Goal: Transaction & Acquisition: Purchase product/service

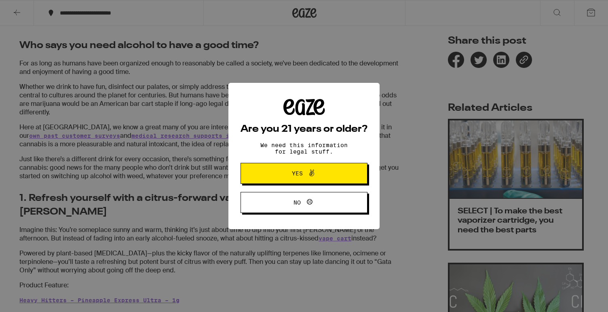
scroll to position [247, 0]
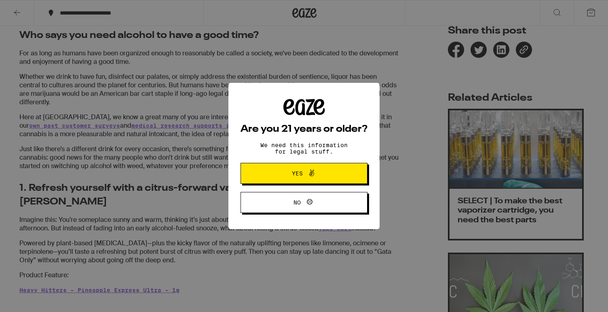
click at [318, 180] on button "Yes" at bounding box center [304, 173] width 127 height 21
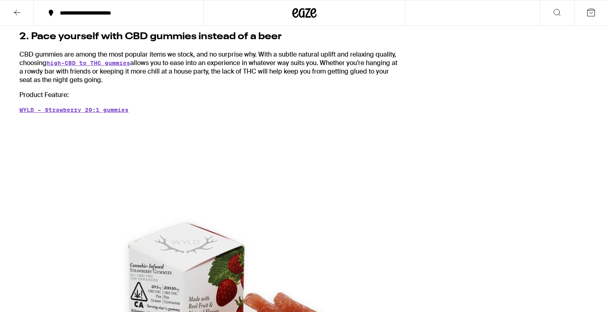
scroll to position [808, 0]
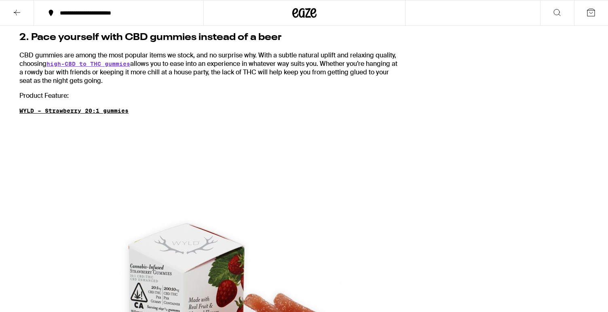
click at [110, 108] on link "WYLD – Strawberry 20:1 gummies" at bounding box center [73, 111] width 109 height 6
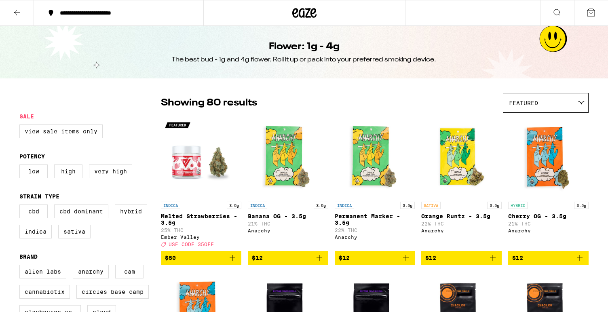
click at [215, 217] on p "Melted Strawberries - 3.5g" at bounding box center [201, 219] width 80 height 13
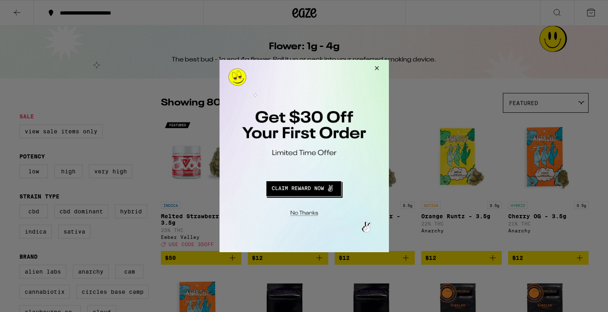
click at [376, 68] on button "Close Modal" at bounding box center [375, 69] width 22 height 19
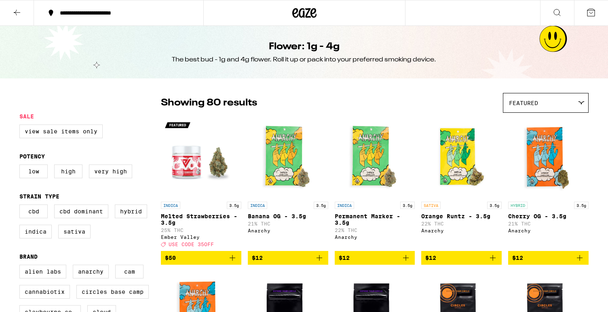
click at [184, 163] on img "Open page for Melted Strawberries - 3.5g from Ember Valley" at bounding box center [201, 157] width 80 height 81
